Goal: Transaction & Acquisition: Book appointment/travel/reservation

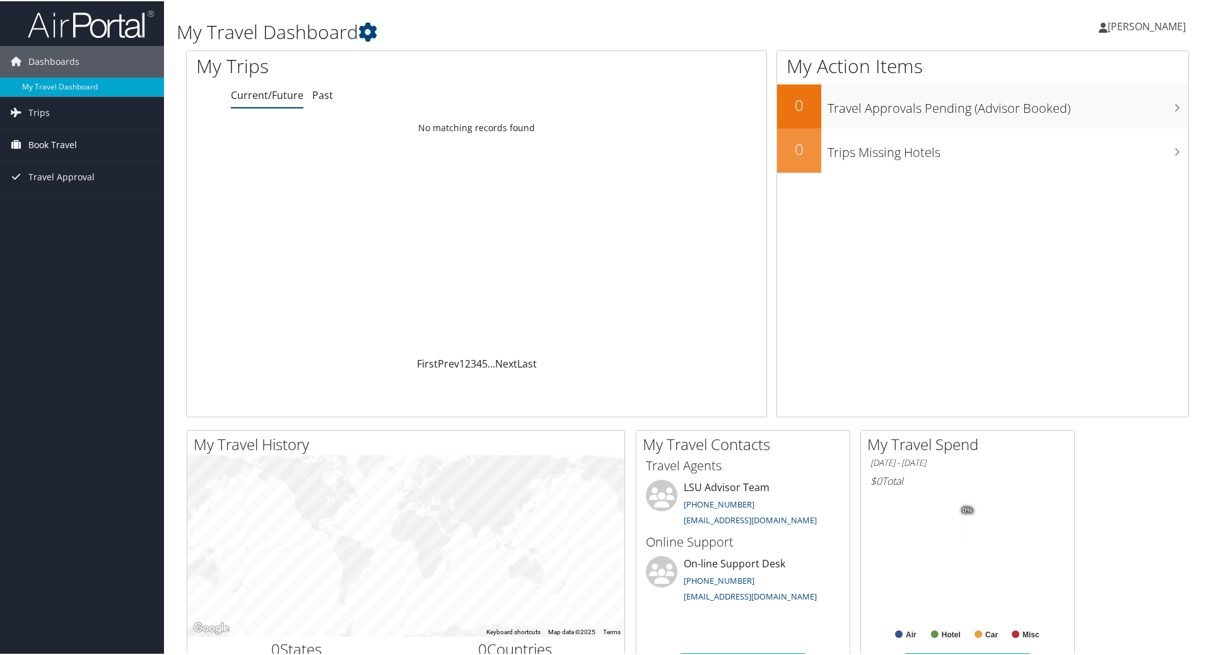
click at [49, 139] on span "Book Travel" at bounding box center [52, 144] width 49 height 32
click at [98, 188] on link "Book/Manage Online Trips" at bounding box center [82, 188] width 164 height 19
click at [61, 141] on span "Book Travel" at bounding box center [52, 144] width 49 height 32
click at [73, 185] on link "Book/Manage Online Trips" at bounding box center [82, 188] width 164 height 19
click at [83, 191] on link "Book/Manage Online Trips" at bounding box center [82, 188] width 164 height 19
